Goal: Obtain resource: Download file/media

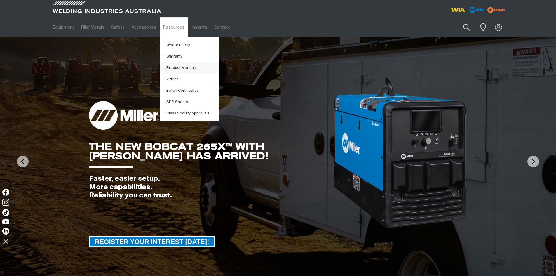
click at [178, 67] on link "Product Manuals" at bounding box center [191, 67] width 54 height 11
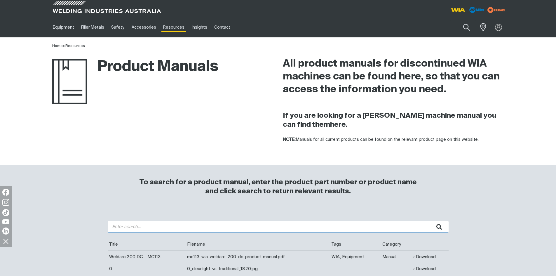
click at [185, 226] on input "search" at bounding box center [278, 226] width 341 height 11
click at [430, 221] on button "submit" at bounding box center [439, 226] width 18 height 11
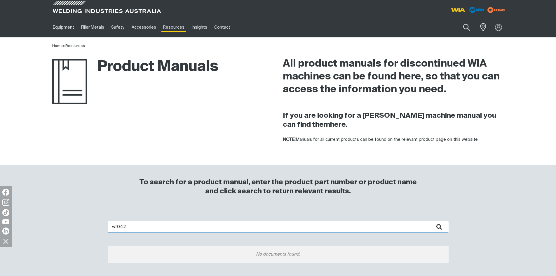
drag, startPoint x: 153, startPoint y: 224, endPoint x: -10, endPoint y: 224, distance: 162.9
click at [0, 224] on html "Jump to main navigation Equipment Stick Welders TIG Welders MIG Welders Multi-P…" at bounding box center [278, 232] width 556 height 465
type input "w67"
click at [430, 221] on button "submit" at bounding box center [439, 226] width 18 height 11
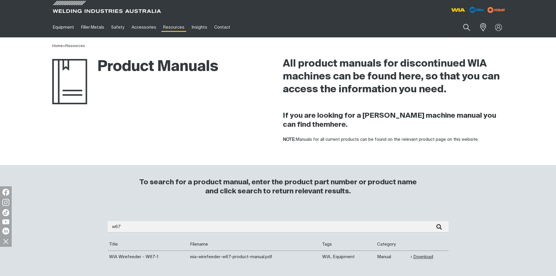
click at [417, 256] on link "Download" at bounding box center [422, 256] width 22 height 7
